Goal: Information Seeking & Learning: Learn about a topic

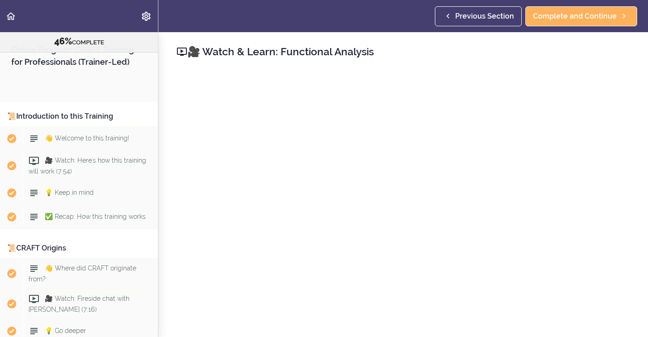
scroll to position [2919, 0]
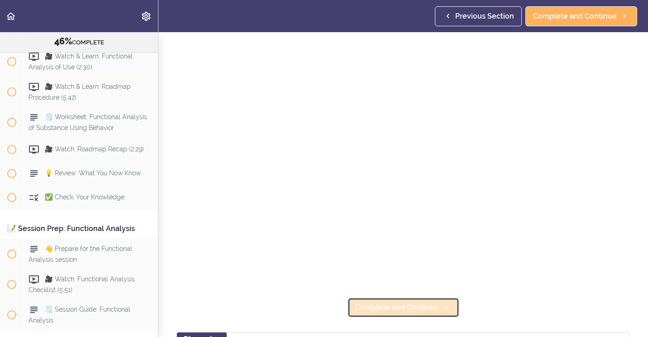
click at [382, 306] on span "Complete and Continue" at bounding box center [397, 307] width 84 height 11
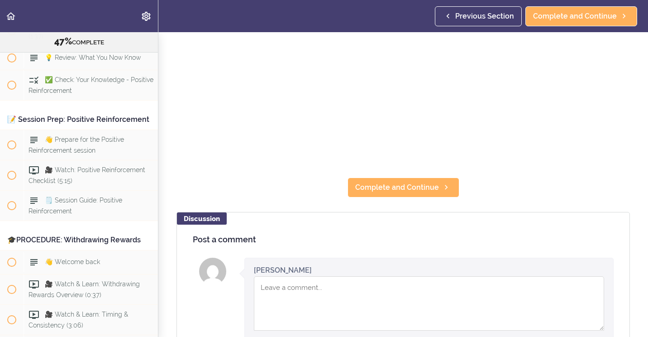
scroll to position [181, 0]
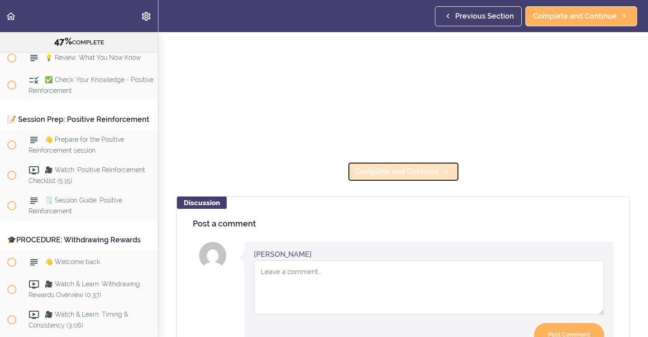
click at [370, 168] on span "Complete and Continue" at bounding box center [397, 171] width 84 height 11
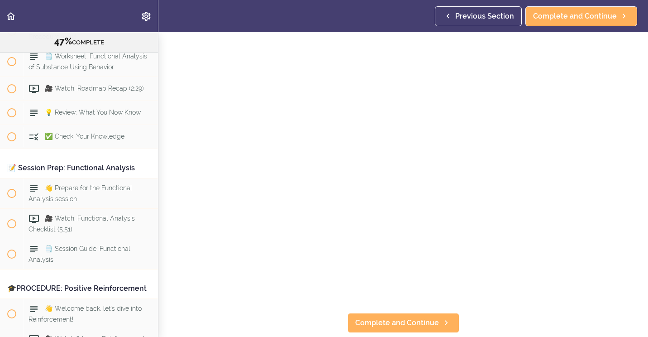
scroll to position [45, 0]
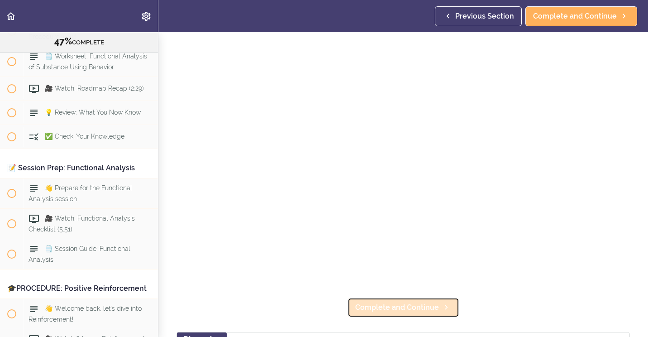
click at [395, 307] on span "Complete and Continue" at bounding box center [397, 307] width 84 height 11
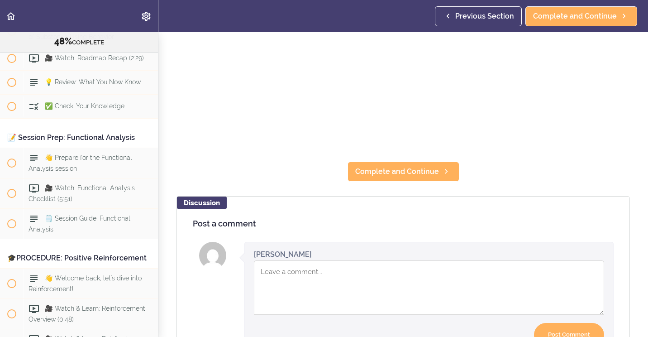
scroll to position [136, 0]
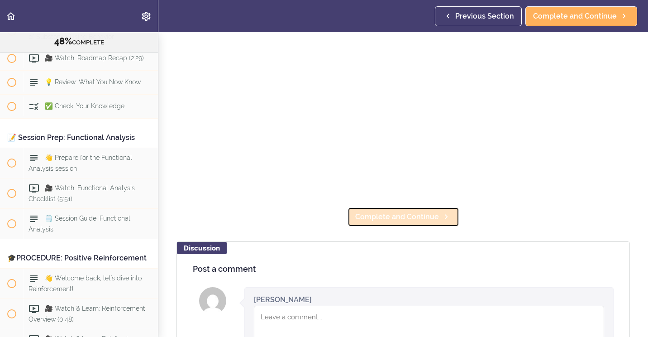
click at [411, 211] on span "Complete and Continue" at bounding box center [397, 216] width 84 height 11
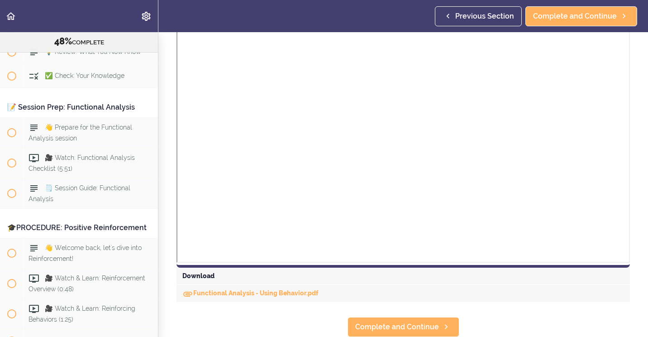
scroll to position [272, 0]
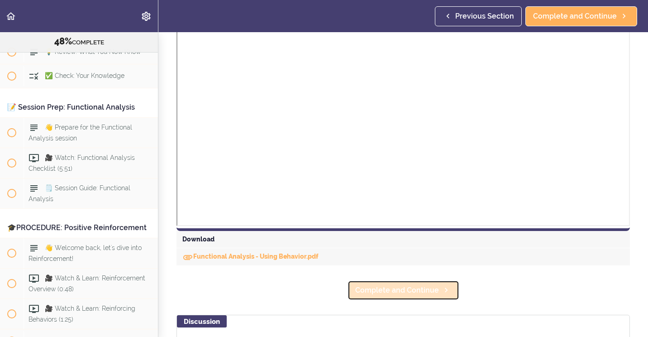
click at [398, 290] on span "Complete and Continue" at bounding box center [397, 290] width 84 height 11
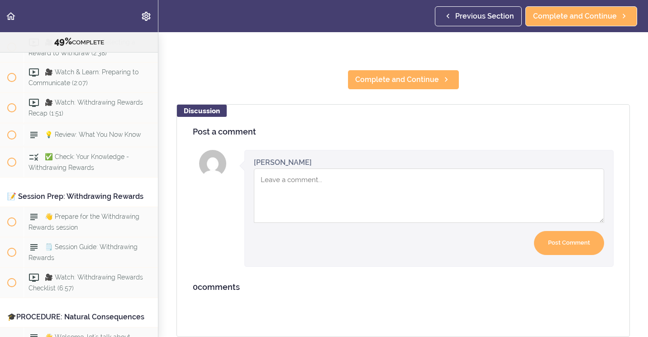
scroll to position [276, 0]
click at [377, 80] on link "Complete and Continue" at bounding box center [404, 80] width 112 height 20
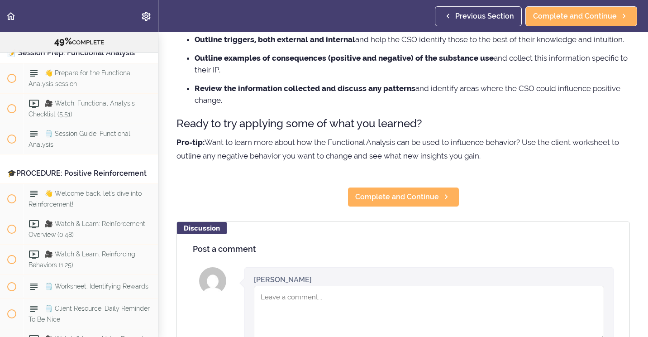
scroll to position [317, 0]
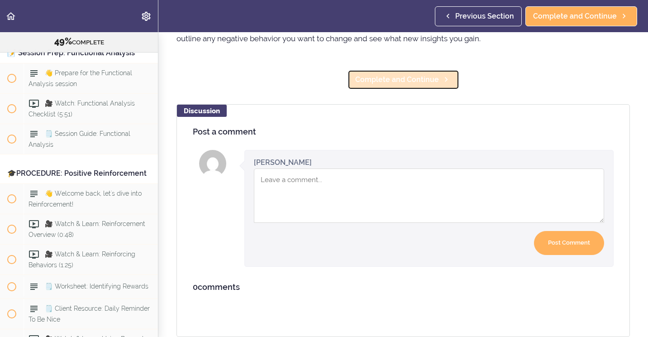
click at [382, 81] on span "Complete and Continue" at bounding box center [397, 79] width 84 height 11
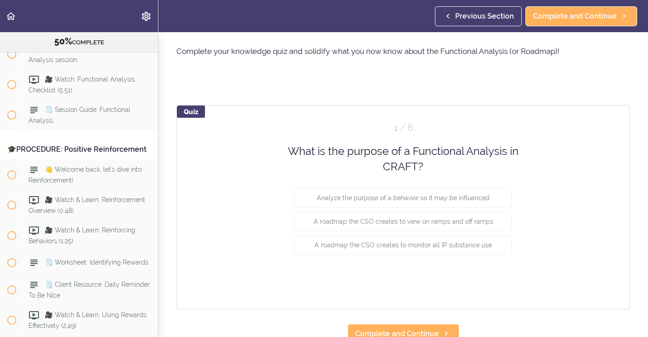
scroll to position [42, 0]
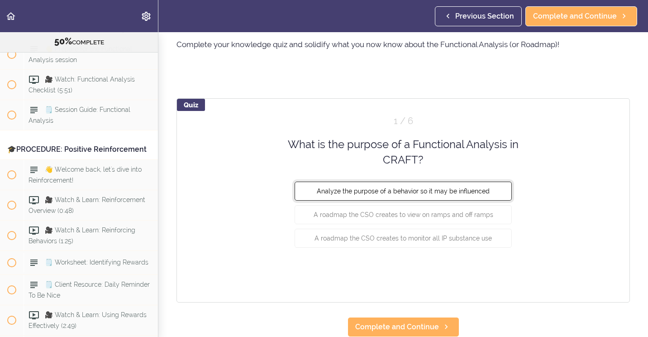
click at [319, 181] on button "Analyze the purpose of a behavior so it may be influenced" at bounding box center [403, 190] width 217 height 19
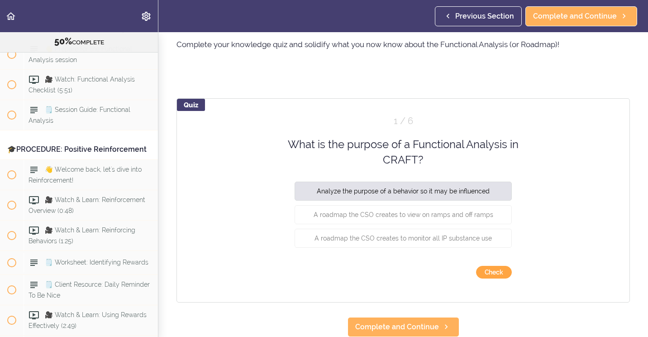
click at [491, 268] on button "Check" at bounding box center [494, 272] width 36 height 13
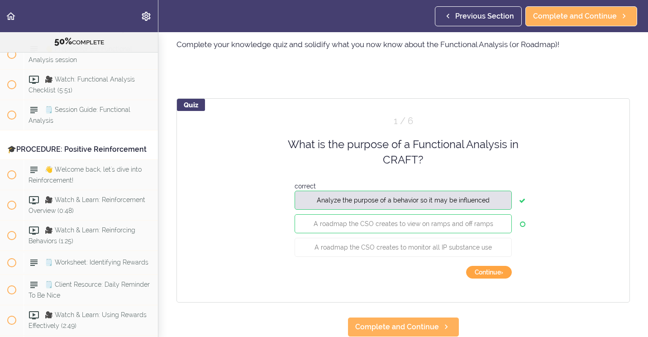
click at [475, 266] on button "Continue ›" at bounding box center [489, 272] width 46 height 13
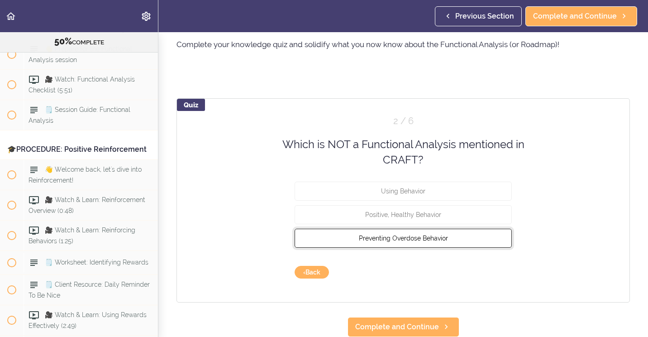
click at [387, 234] on span "Preventing Overdose Behavior" at bounding box center [403, 237] width 89 height 7
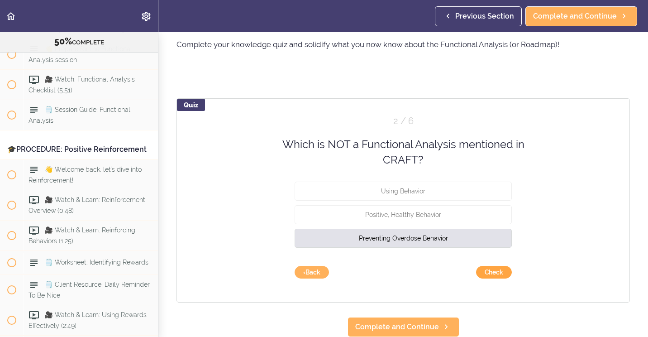
click at [482, 266] on button "Check" at bounding box center [494, 272] width 36 height 13
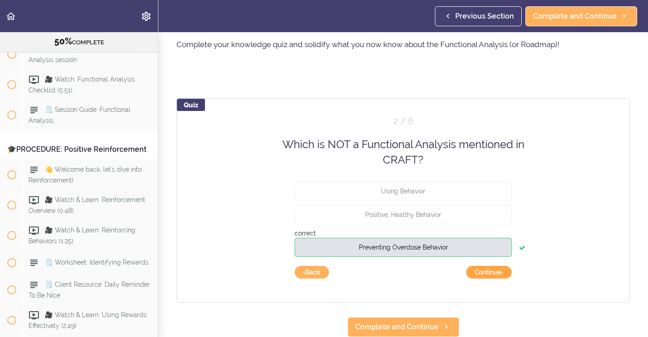
click at [481, 266] on button "Continue ›" at bounding box center [489, 272] width 46 height 13
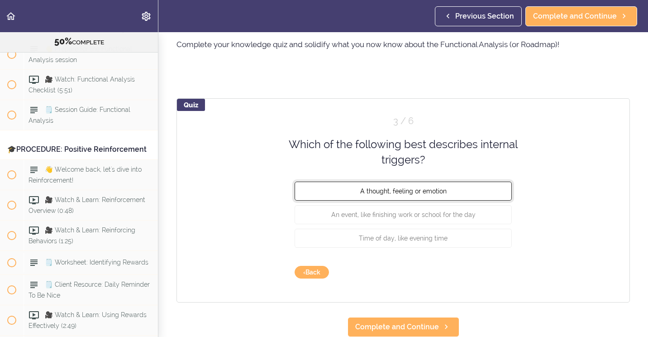
click at [459, 184] on button "A thought, feeling or emotion" at bounding box center [403, 190] width 217 height 19
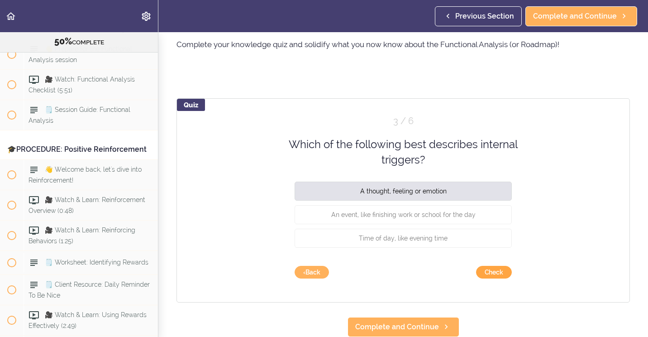
click at [482, 266] on button "Check" at bounding box center [494, 272] width 36 height 13
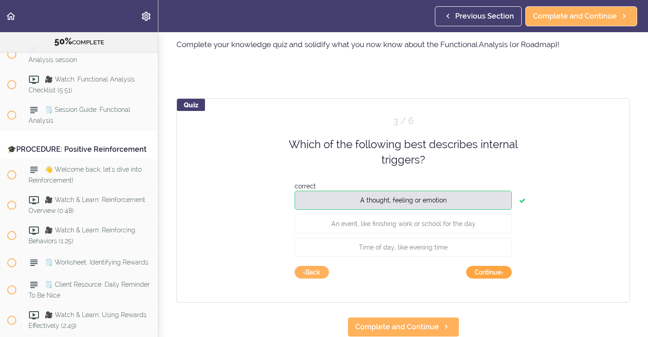
click at [489, 266] on button "Continue ›" at bounding box center [489, 272] width 46 height 13
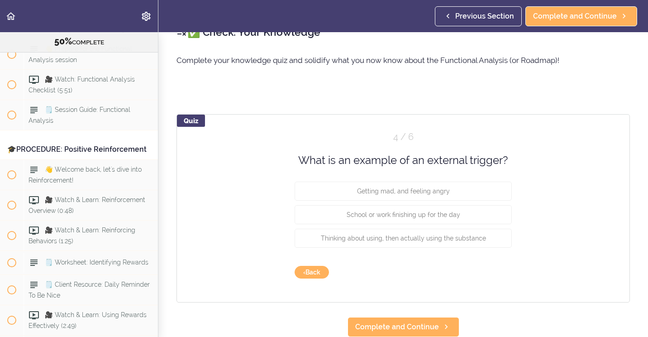
scroll to position [26, 0]
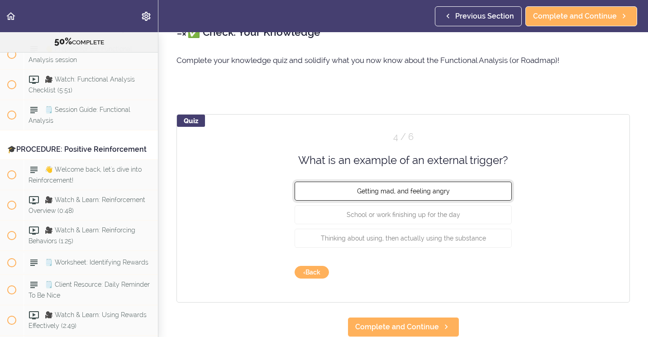
click at [416, 187] on span "Getting mad, and feeling angry" at bounding box center [403, 190] width 93 height 7
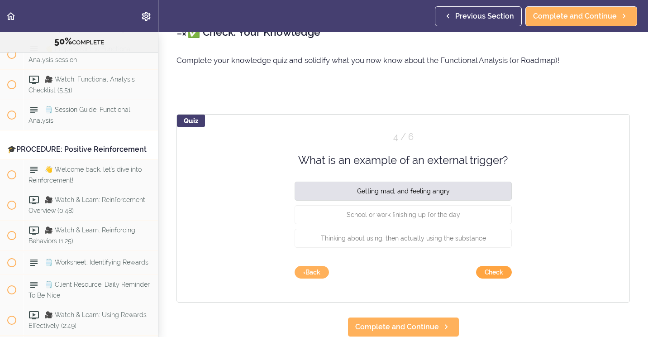
click at [488, 266] on button "Check" at bounding box center [494, 272] width 36 height 13
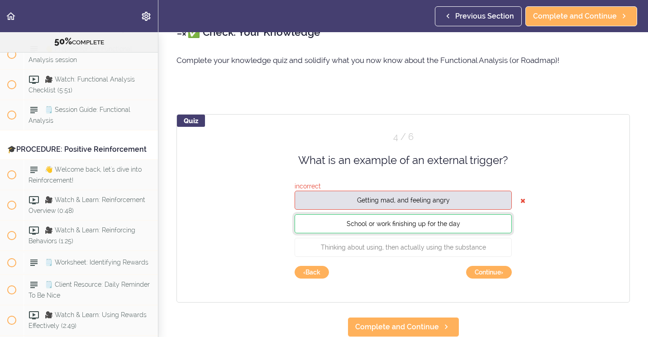
click at [444, 220] on span "School or work finishing up for the day" at bounding box center [404, 223] width 114 height 7
click at [488, 266] on button "Continue ›" at bounding box center [489, 272] width 46 height 13
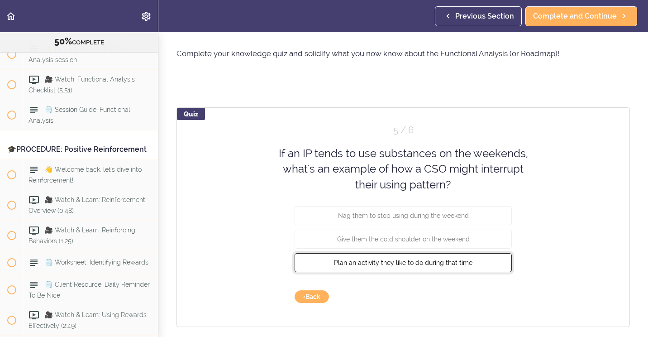
click at [464, 259] on span "Plan an activity they like to do during that time" at bounding box center [403, 262] width 139 height 7
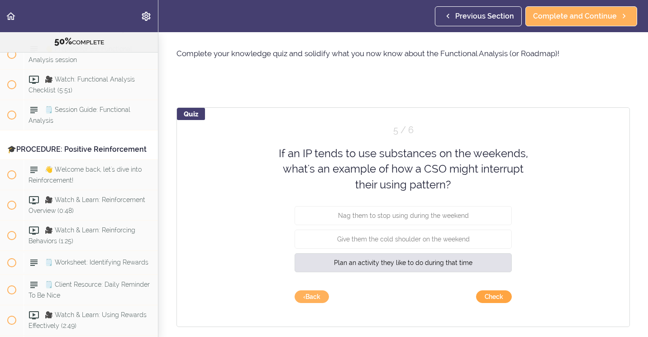
click at [493, 301] on button "Check" at bounding box center [494, 296] width 36 height 13
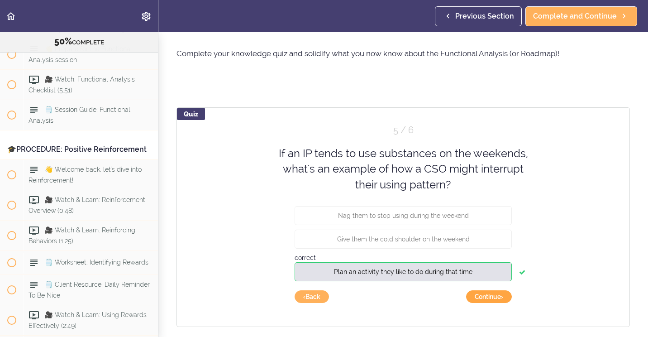
click at [493, 296] on button "Continue ›" at bounding box center [489, 296] width 46 height 13
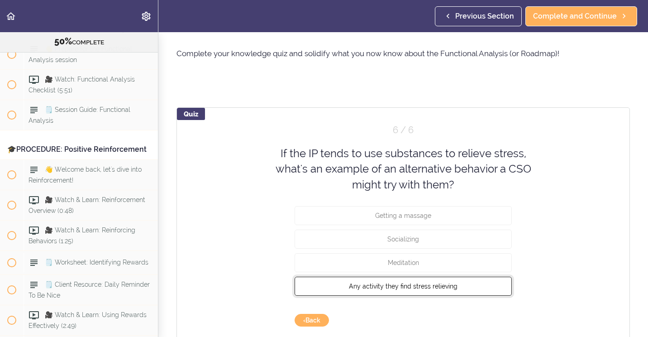
click at [463, 289] on button "Any activity they find stress relieving" at bounding box center [403, 286] width 217 height 19
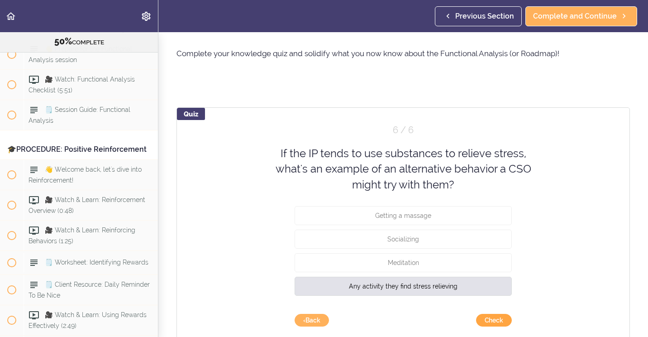
click at [486, 319] on button "Check" at bounding box center [494, 320] width 36 height 13
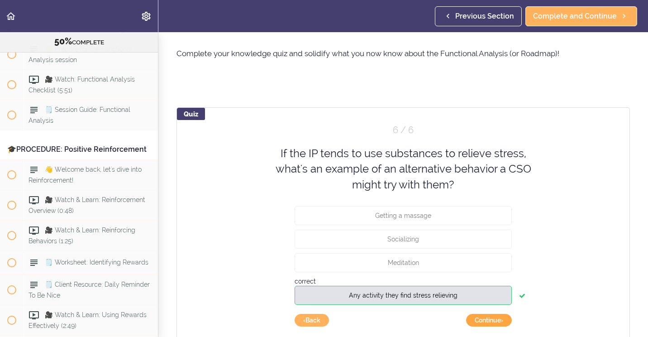
click at [490, 319] on button "Continue ›" at bounding box center [489, 320] width 46 height 13
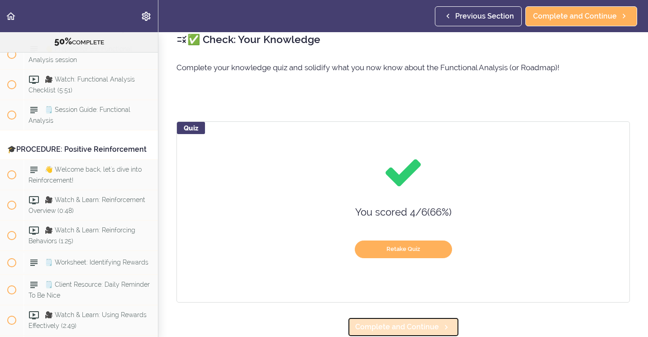
click at [422, 321] on span "Complete and Continue" at bounding box center [397, 326] width 84 height 11
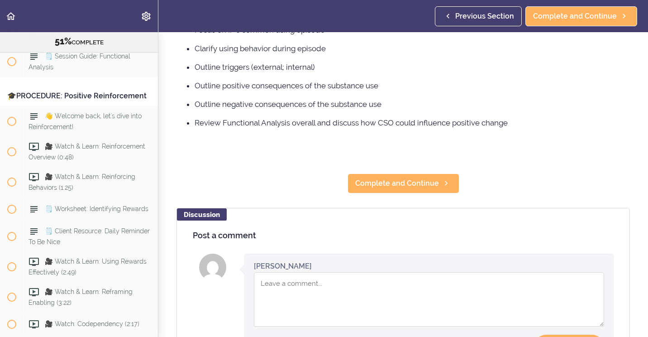
scroll to position [226, 0]
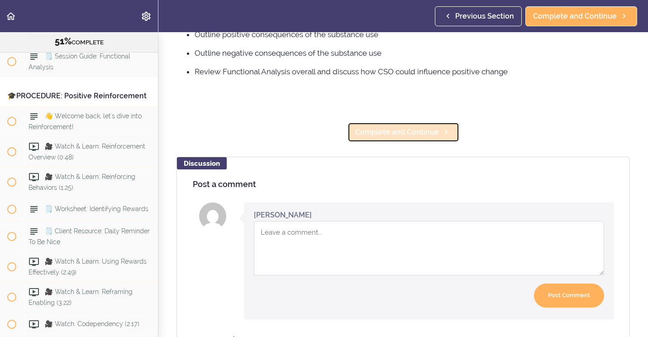
click at [388, 129] on span "Complete and Continue" at bounding box center [397, 132] width 84 height 11
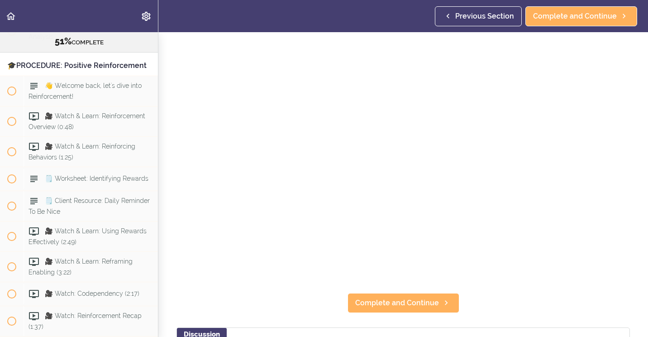
scroll to position [95, 0]
